Goal: Task Accomplishment & Management: Use online tool/utility

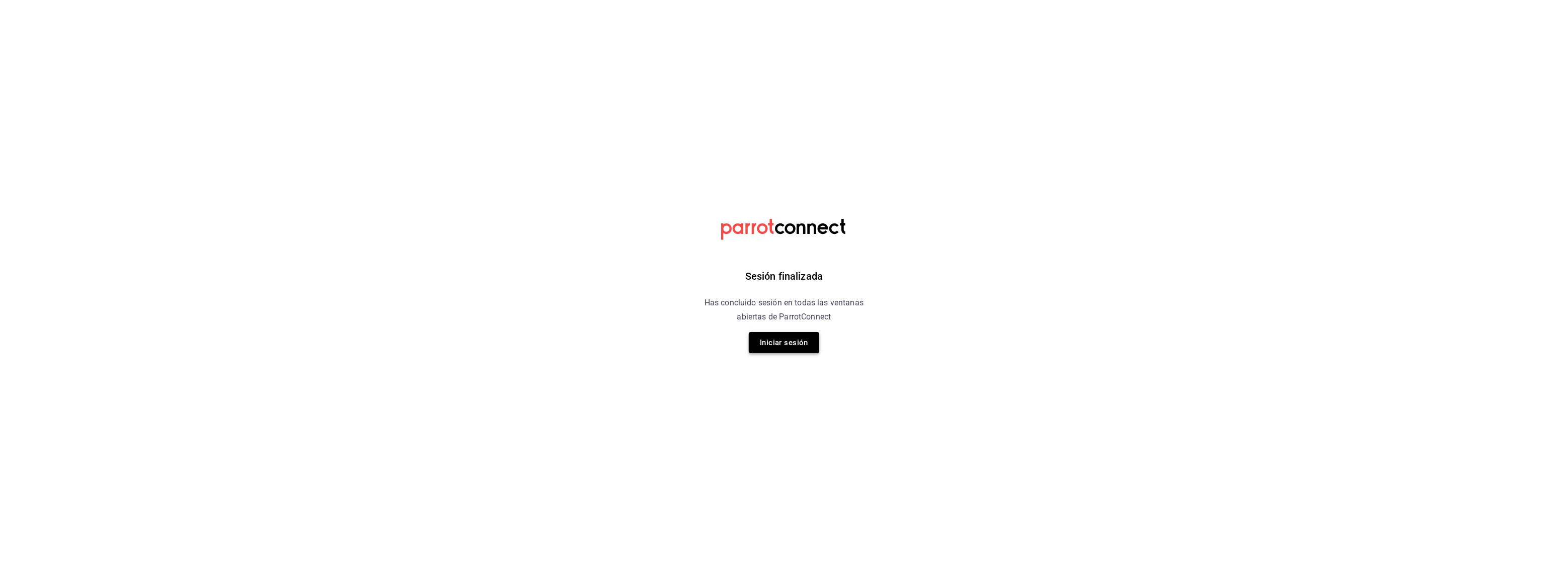
click at [804, 339] on button "Iniciar sesión" at bounding box center [784, 343] width 71 height 21
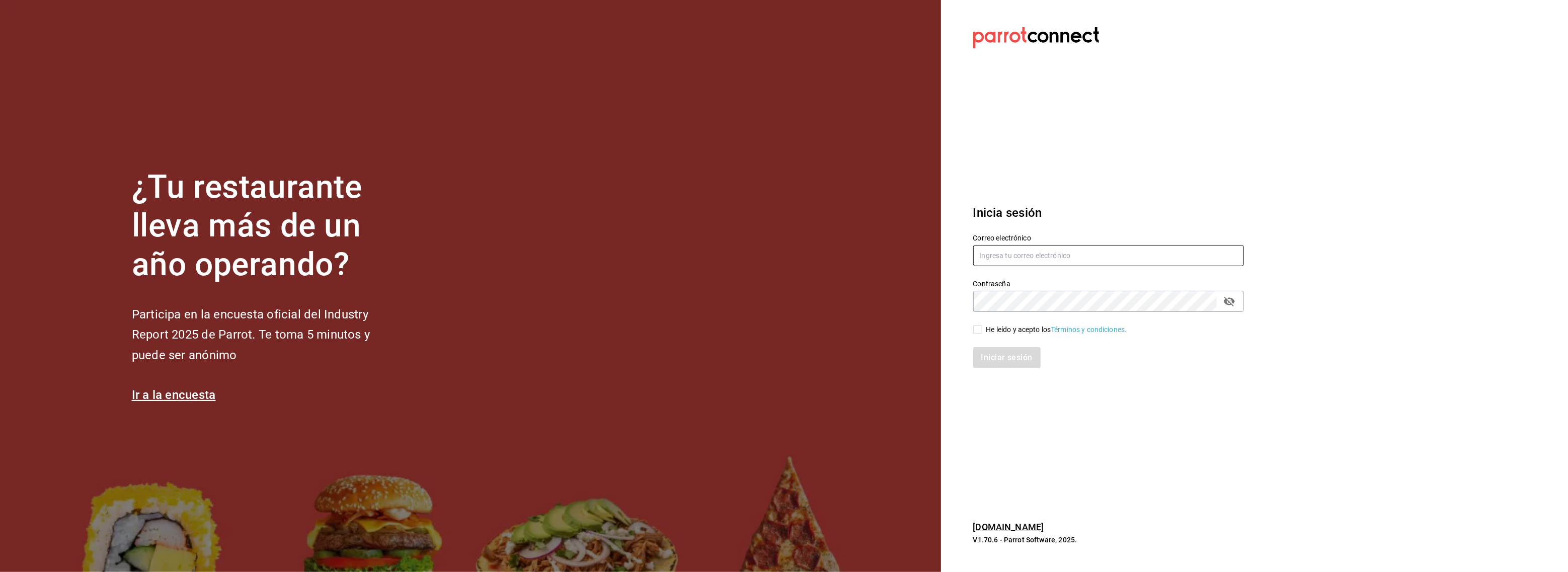
click at [1029, 260] on input "text" at bounding box center [1108, 256] width 271 height 21
type input "josebermeahomie@gmail.com"
click at [975, 333] on input "He leído y acepto los Términos y condiciones." at bounding box center [978, 329] width 9 height 9
checkbox input "true"
click at [986, 355] on button "Iniciar sesión" at bounding box center [1007, 357] width 68 height 21
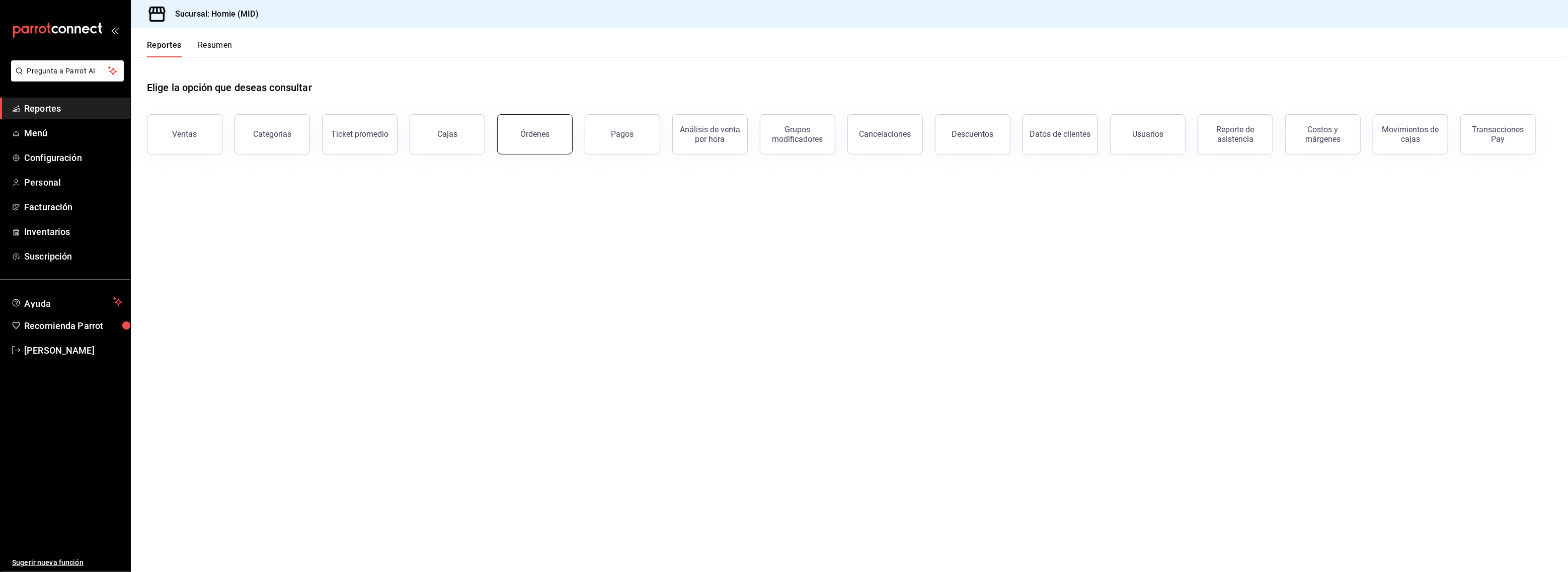
click at [512, 136] on button "Órdenes" at bounding box center [535, 134] width 75 height 40
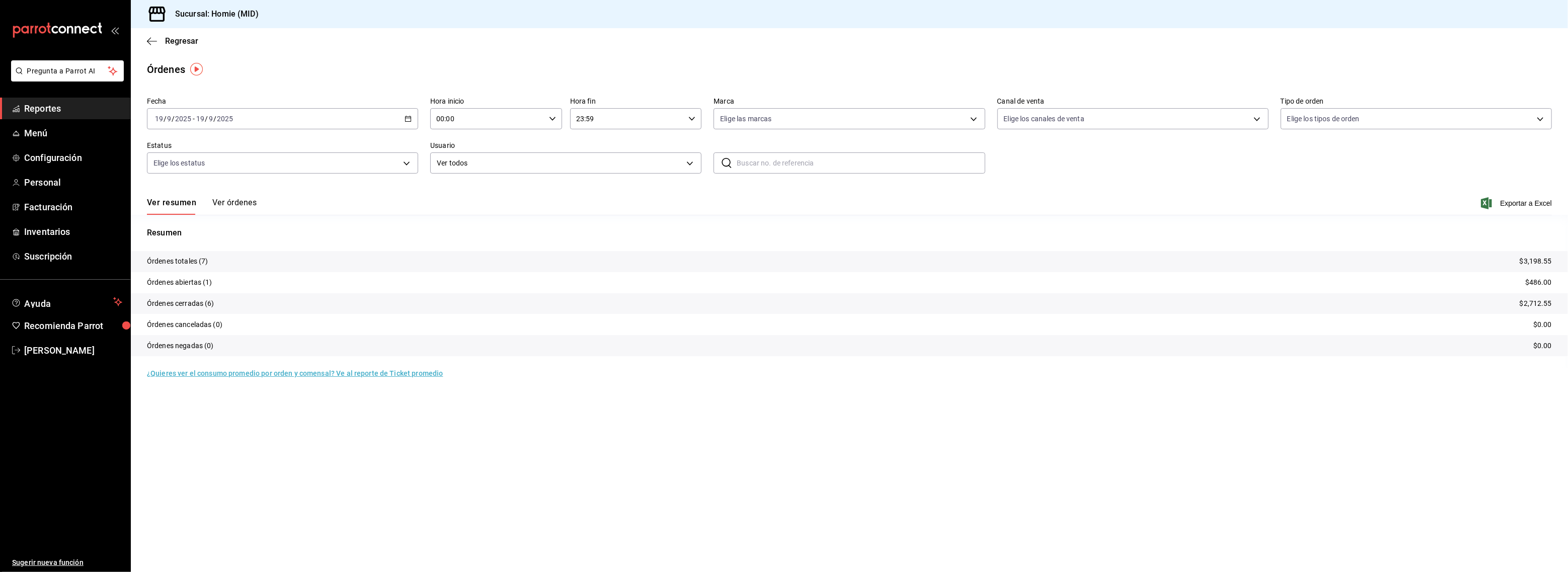
click at [177, 117] on input "2025" at bounding box center [183, 118] width 17 height 8
click at [183, 167] on span "Ayer" at bounding box center [194, 172] width 78 height 10
click at [254, 117] on div "2025-09-18 18 / 9 / 2025 - 2025-09-18 18 / 9 / 2025" at bounding box center [282, 119] width 271 height 21
click at [215, 188] on li "Semana actual" at bounding box center [194, 194] width 94 height 23
click at [285, 114] on div "2025-09-14 14 / 9 / 2025 - 2025-09-19 19 / 9 / 2025" at bounding box center [282, 119] width 271 height 21
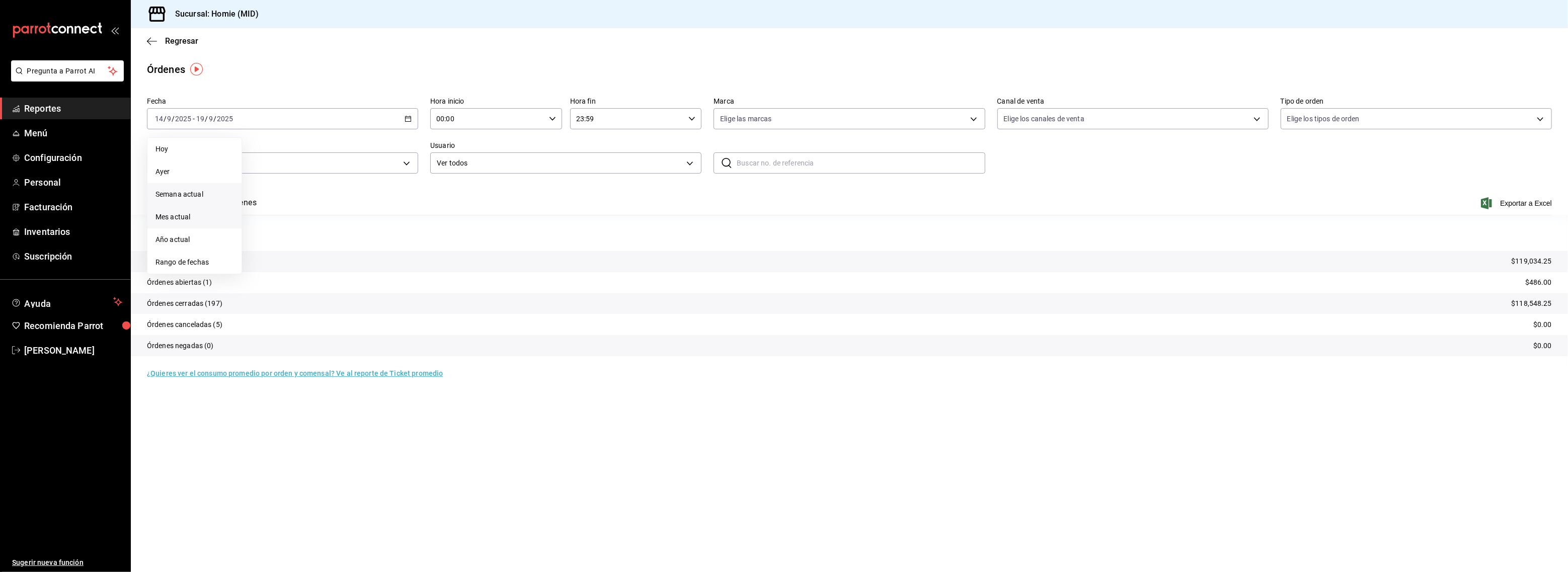
click at [185, 212] on span "Mes actual" at bounding box center [194, 217] width 78 height 10
click at [236, 119] on div "2025-09-01 1 / 9 / 2025 - 2025-09-19 19 / 9 / 2025" at bounding box center [282, 119] width 271 height 21
click at [155, 40] on icon "button" at bounding box center [152, 41] width 10 height 9
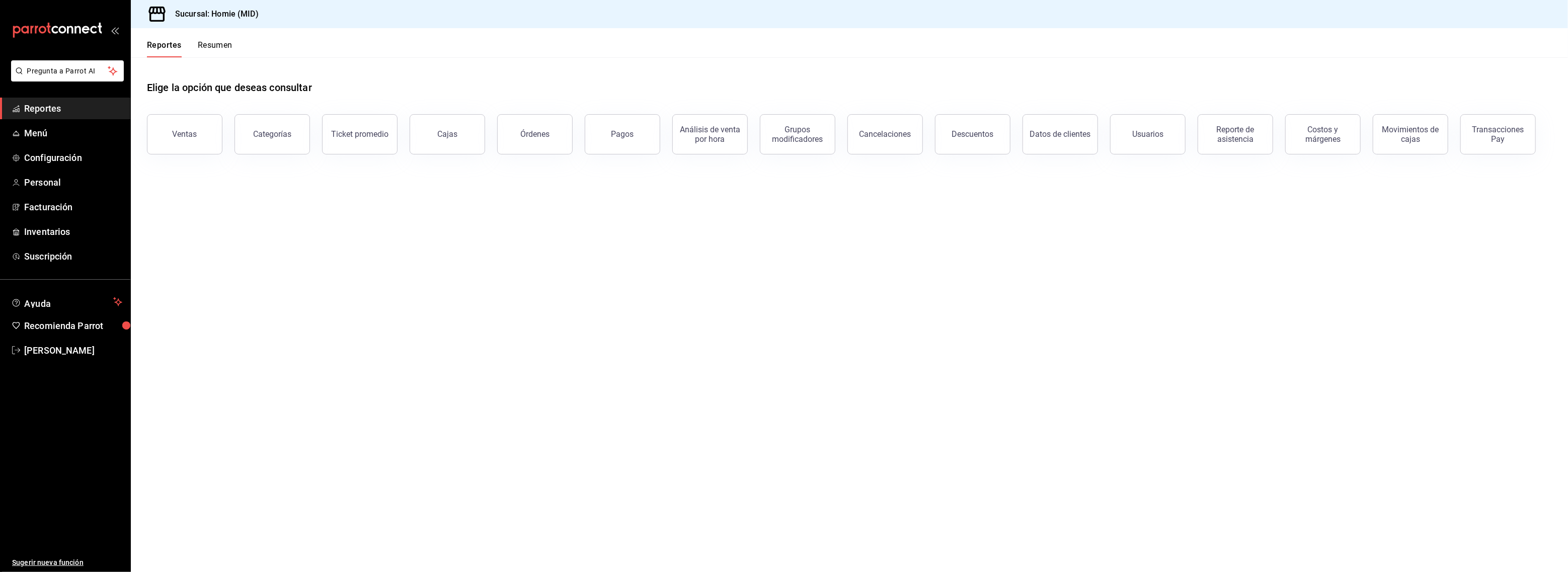
click at [203, 131] on button "Ventas" at bounding box center [184, 134] width 75 height 40
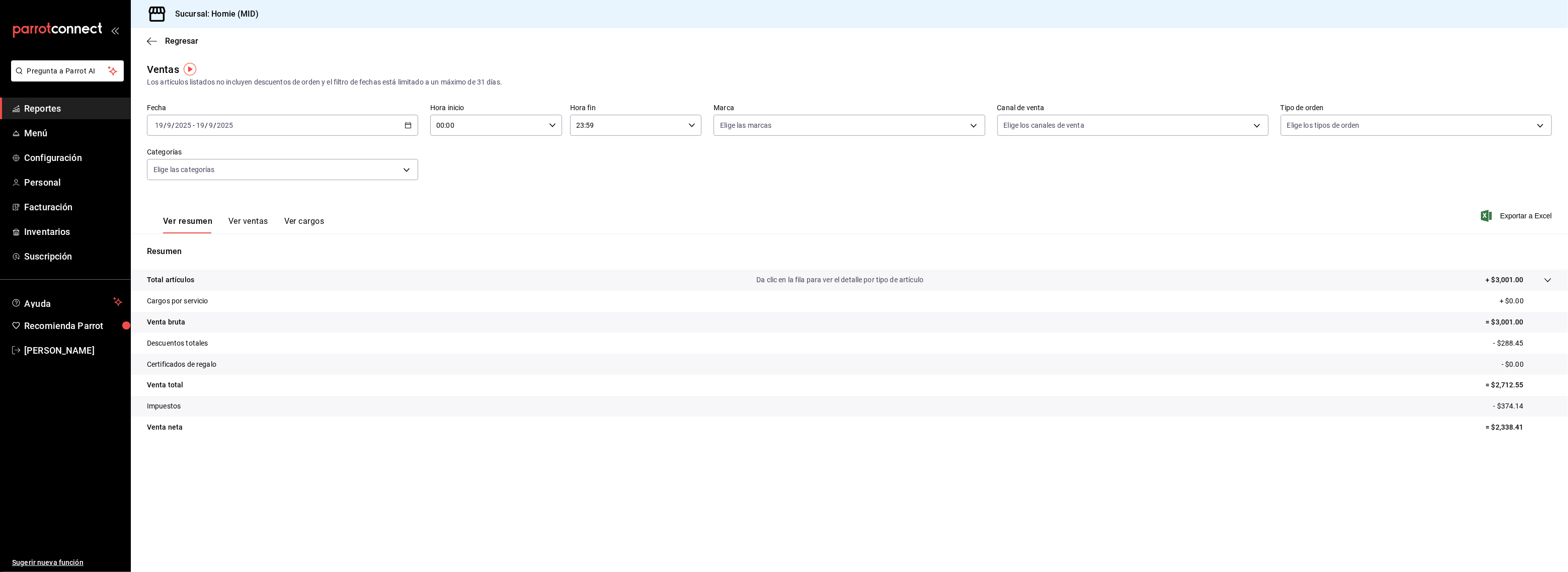
click at [242, 120] on div "2025-09-19 19 / 9 / 2025 - 2025-09-19 19 / 9 / 2025" at bounding box center [282, 125] width 271 height 21
drag, startPoint x: 202, startPoint y: 148, endPoint x: 200, endPoint y: 153, distance: 5.4
click at [202, 150] on li "Hoy" at bounding box center [194, 155] width 94 height 23
click at [75, 344] on span "[PERSON_NAME]" at bounding box center [73, 351] width 98 height 13
